Goal: Check status: Check status

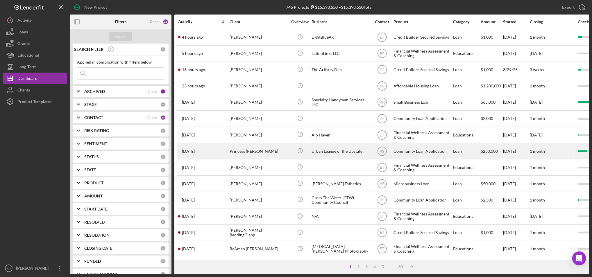
click at [275, 149] on div "Princess [PERSON_NAME]" at bounding box center [259, 151] width 58 height 15
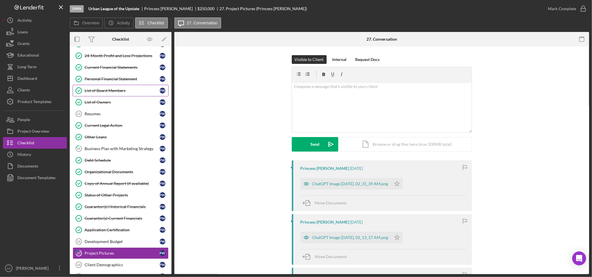
scroll to position [75, 0]
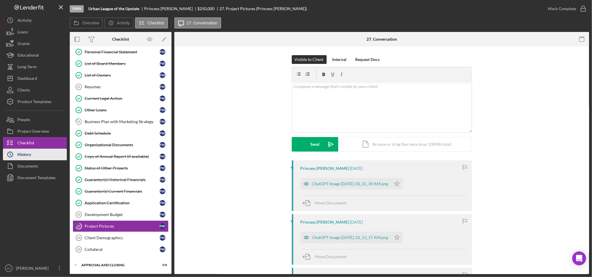
click at [36, 150] on button "Icon/History History" at bounding box center [35, 155] width 64 height 12
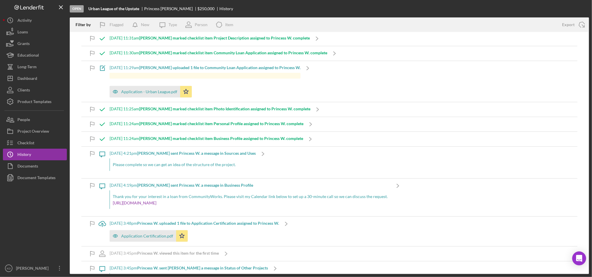
scroll to position [611, 0]
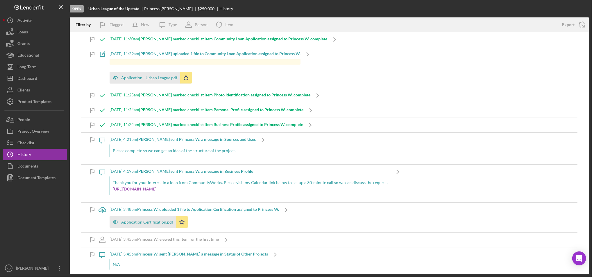
click at [210, 153] on p "Please complete so we can get an idea of the structure of the project." at bounding box center [183, 151] width 140 height 6
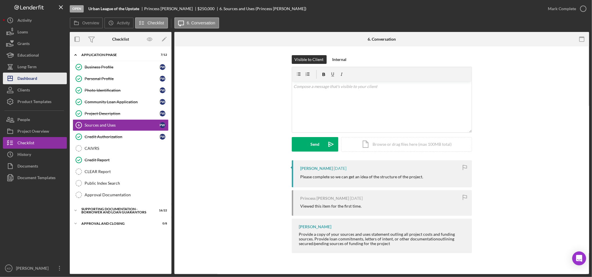
click at [34, 79] on div "Dashboard" at bounding box center [27, 79] width 20 height 13
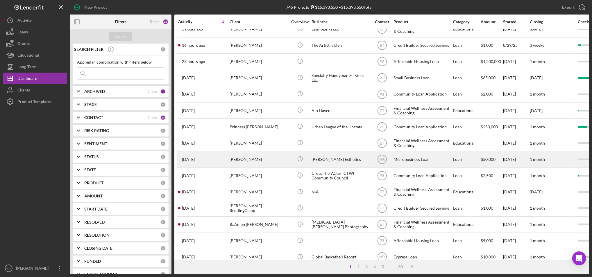
scroll to position [25, 0]
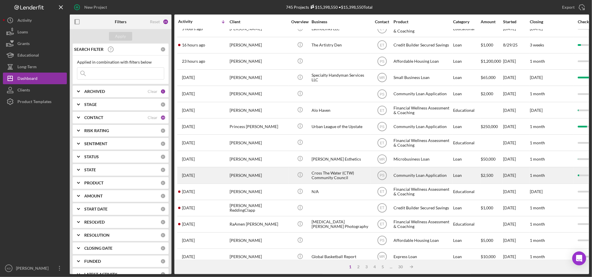
click at [346, 178] on div "Cross The Water (CTW) Community Council" at bounding box center [341, 175] width 58 height 15
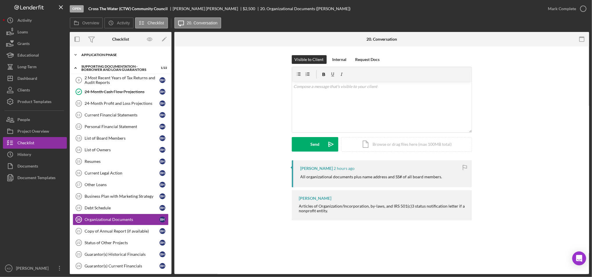
click at [115, 54] on div "Application Phase" at bounding box center [122, 54] width 83 height 3
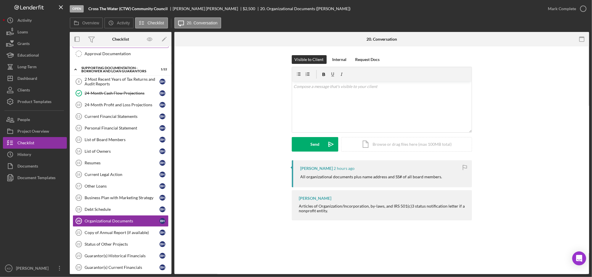
scroll to position [154, 0]
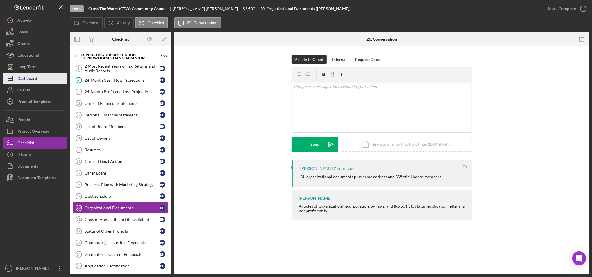
click at [47, 77] on button "Icon/Dashboard Dashboard" at bounding box center [35, 79] width 64 height 12
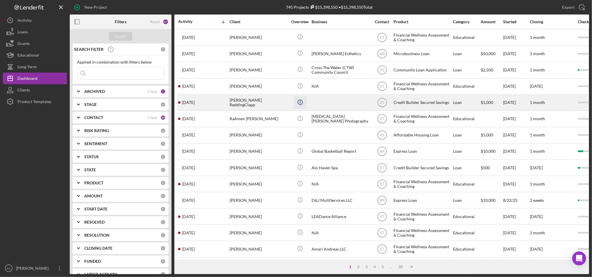
scroll to position [187, 0]
